Goal: Information Seeking & Learning: Learn about a topic

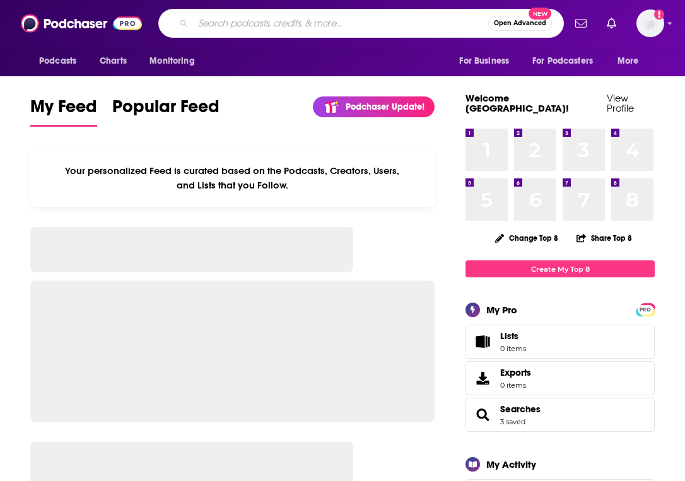
click at [202, 20] on input "Search podcasts, credits, & more..." at bounding box center [340, 23] width 295 height 20
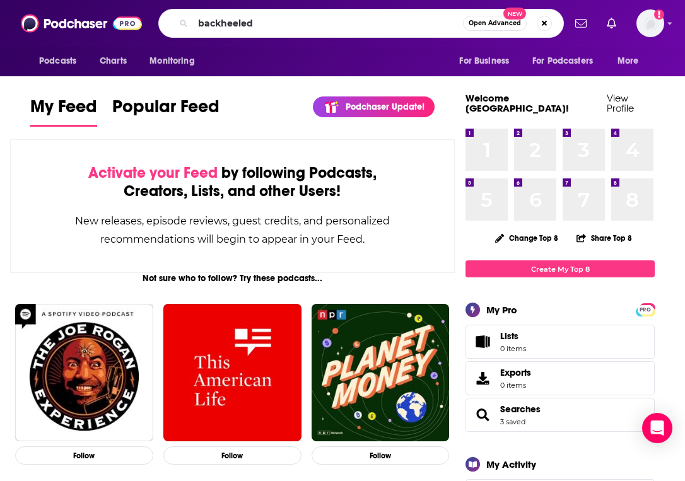
type input "backheeled"
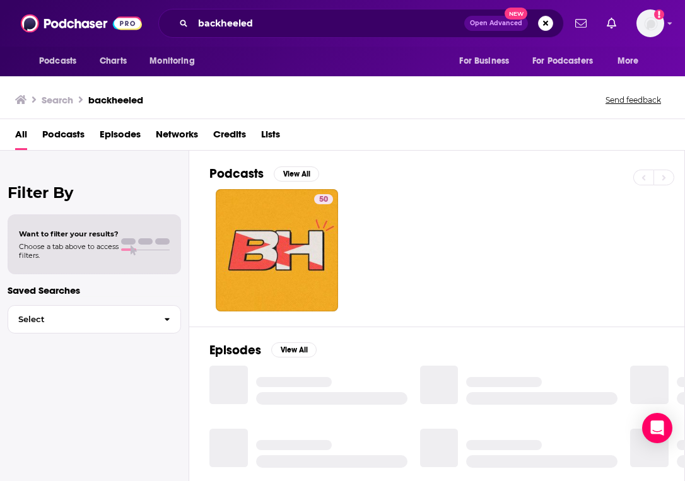
click at [79, 132] on span "Podcasts" at bounding box center [63, 137] width 42 height 26
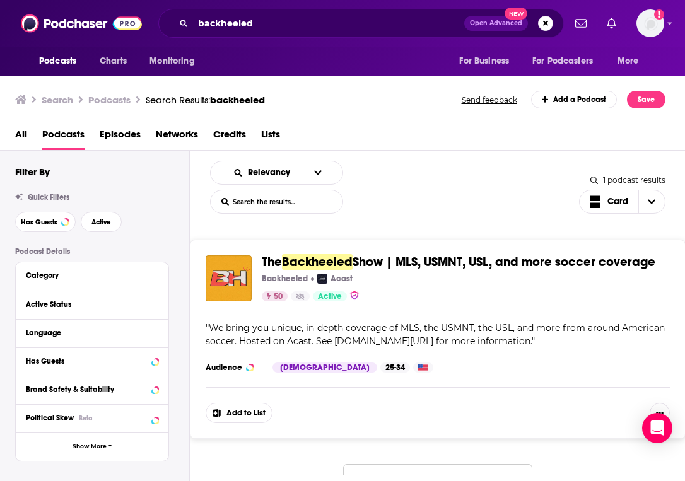
click at [22, 135] on span "All" at bounding box center [21, 137] width 12 height 26
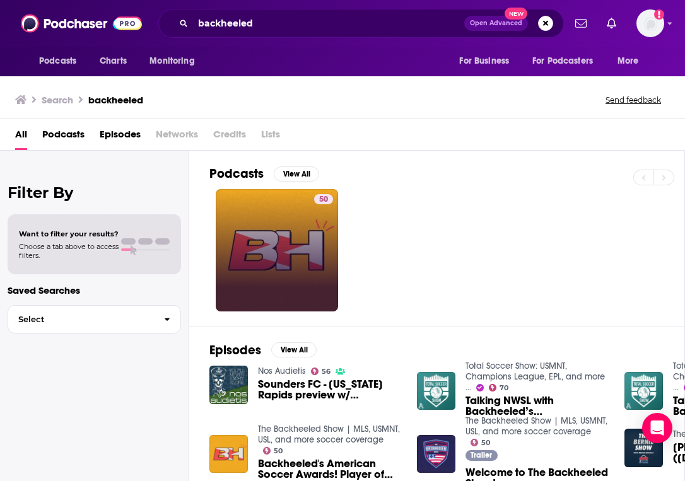
click at [278, 231] on link "50" at bounding box center [277, 250] width 122 height 122
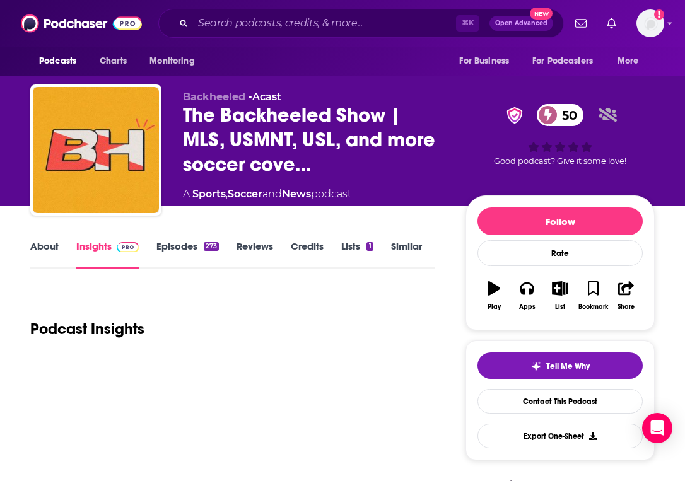
click at [193, 262] on link "Episodes 273" at bounding box center [187, 254] width 62 height 29
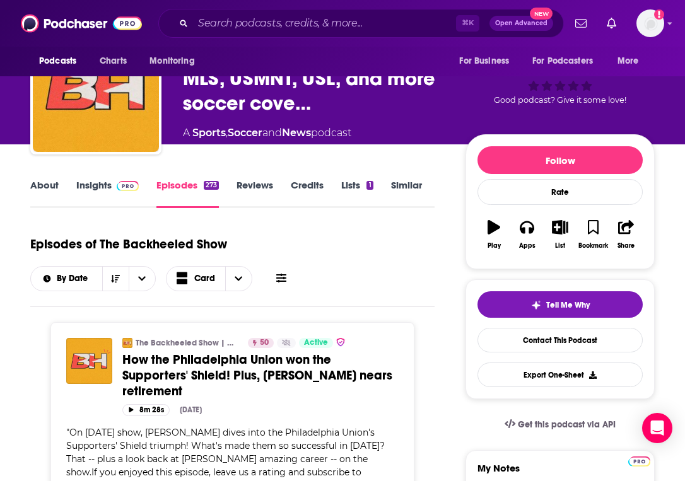
scroll to position [23, 0]
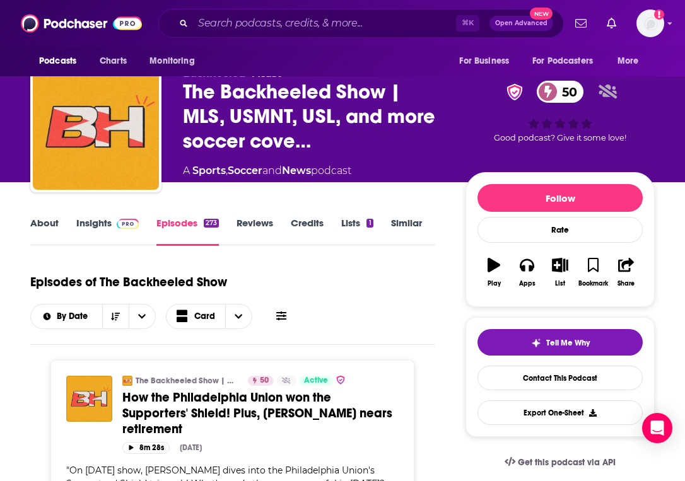
click at [92, 223] on link "Insights" at bounding box center [107, 231] width 62 height 29
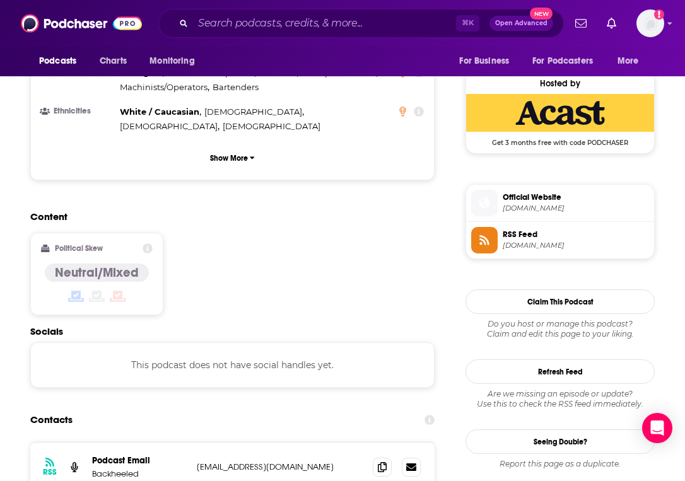
scroll to position [1022, 0]
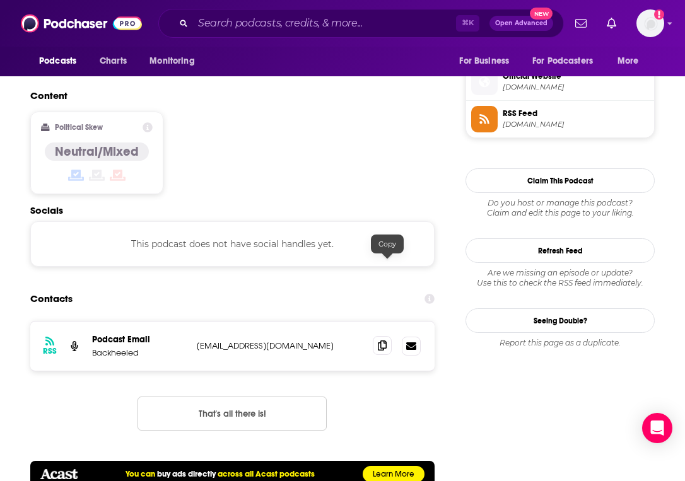
click at [387, 341] on icon at bounding box center [382, 346] width 9 height 10
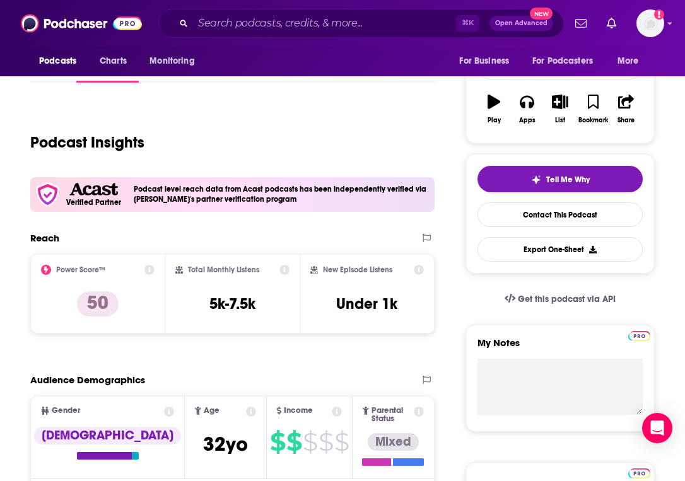
scroll to position [0, 0]
